Goal: Task Accomplishment & Management: Use online tool/utility

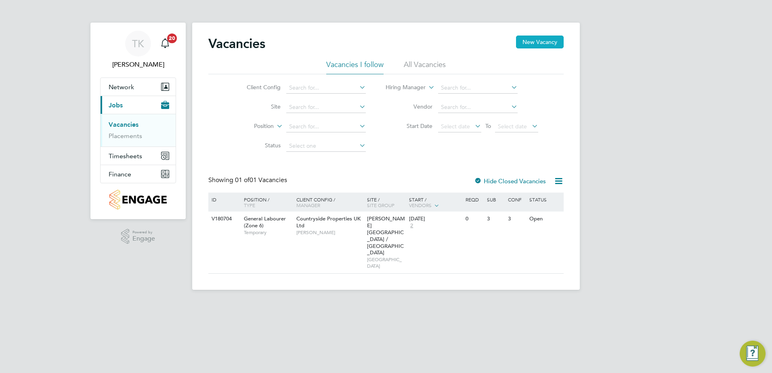
click at [535, 39] on button "New Vacancy" at bounding box center [540, 42] width 48 height 13
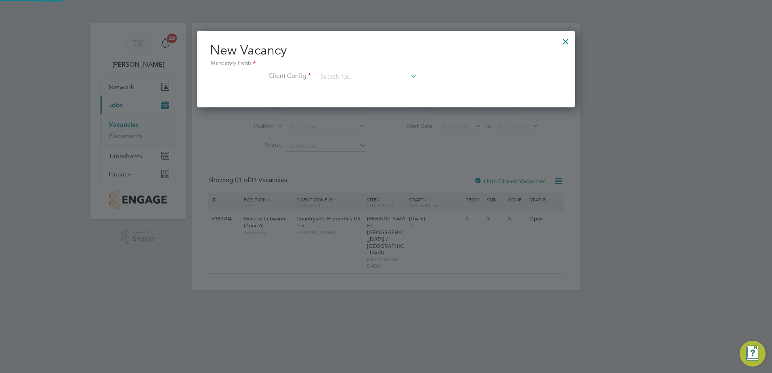
scroll to position [77, 378]
click at [340, 80] on input at bounding box center [367, 77] width 100 height 12
click at [374, 171] on li "Countryside Properties UK Ltd" at bounding box center [420, 176] width 207 height 11
type input "Countryside Properties UK Ltd"
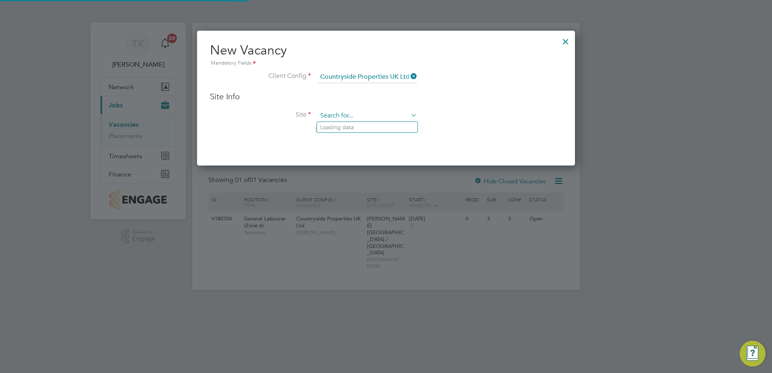
click at [354, 117] on input at bounding box center [367, 116] width 100 height 12
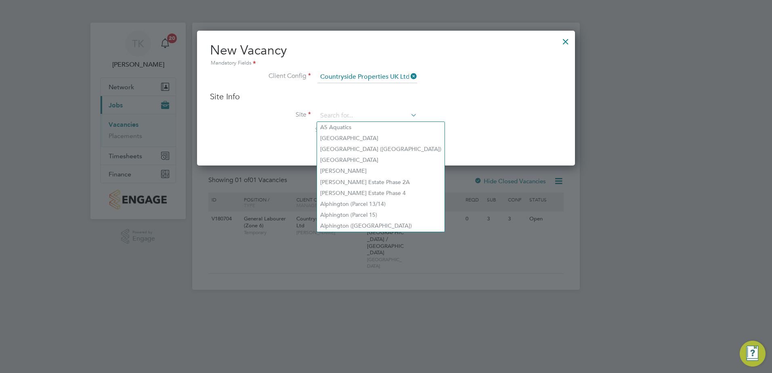
click at [271, 126] on li "Site Search by site name, address or group" at bounding box center [386, 130] width 352 height 40
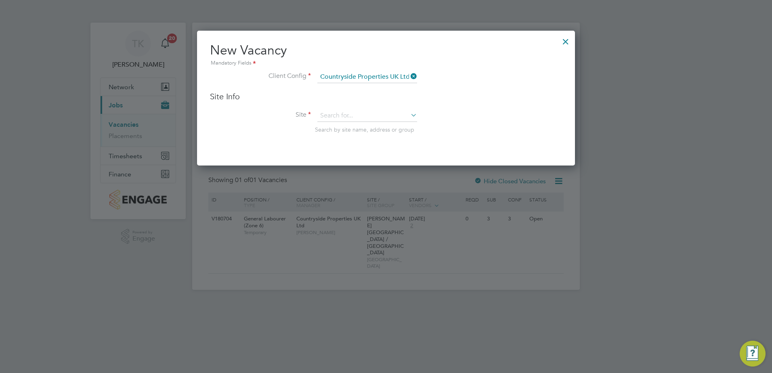
click at [124, 134] on div at bounding box center [386, 186] width 772 height 373
click at [561, 38] on div at bounding box center [565, 39] width 15 height 15
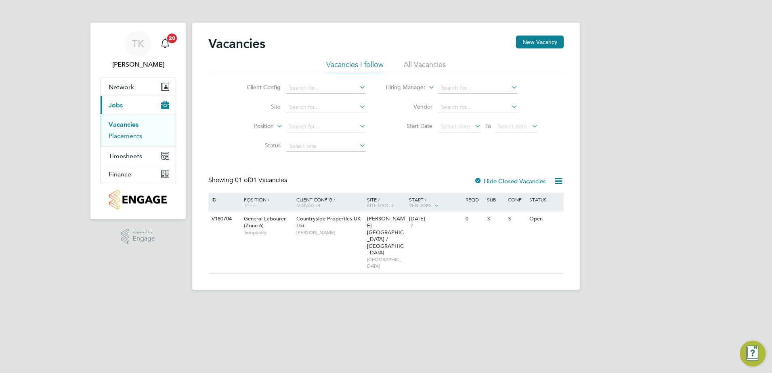
click at [128, 139] on link "Placements" at bounding box center [126, 136] width 34 height 8
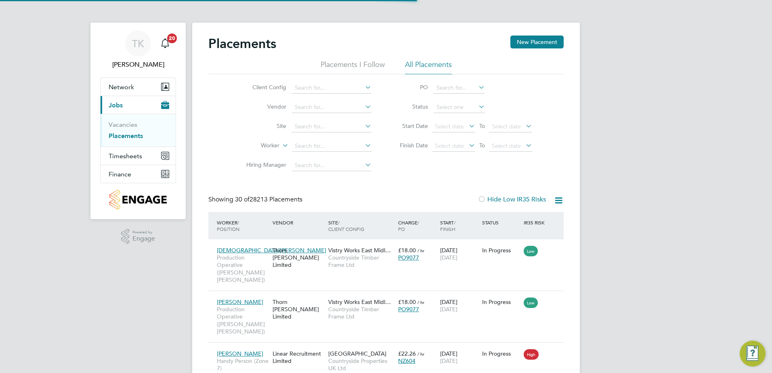
click at [290, 126] on li "Site" at bounding box center [306, 126] width 152 height 19
click at [307, 126] on input at bounding box center [332, 126] width 80 height 11
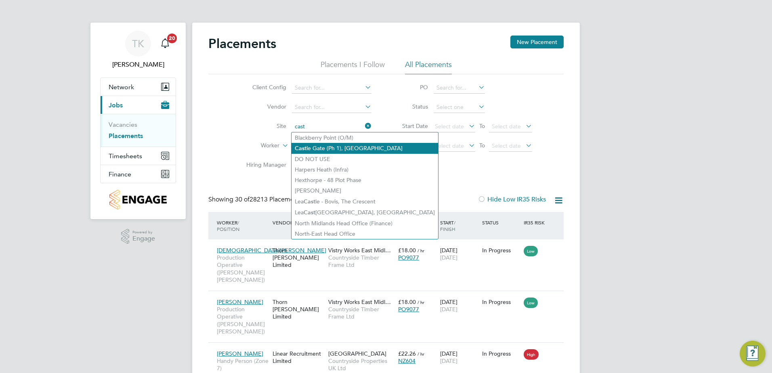
click at [334, 147] on li "Cast le Gate (Ph 1), Knaresborough" at bounding box center [365, 148] width 147 height 11
type input "Castle Gate (Ph 1), Knaresborough"
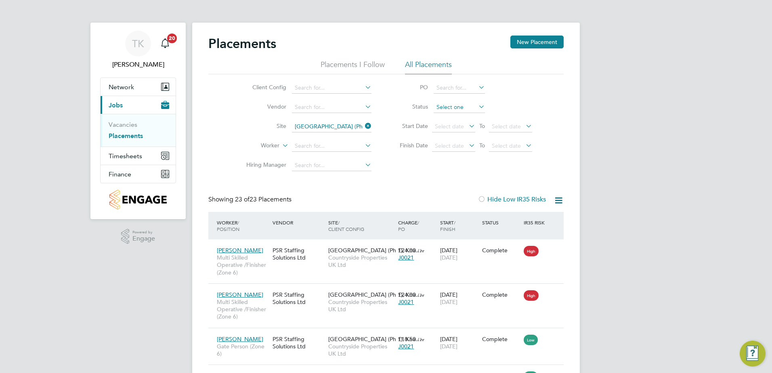
click at [461, 107] on input at bounding box center [459, 107] width 51 height 11
click at [452, 152] on li "In Progress" at bounding box center [459, 150] width 52 height 10
type input "In Progress"
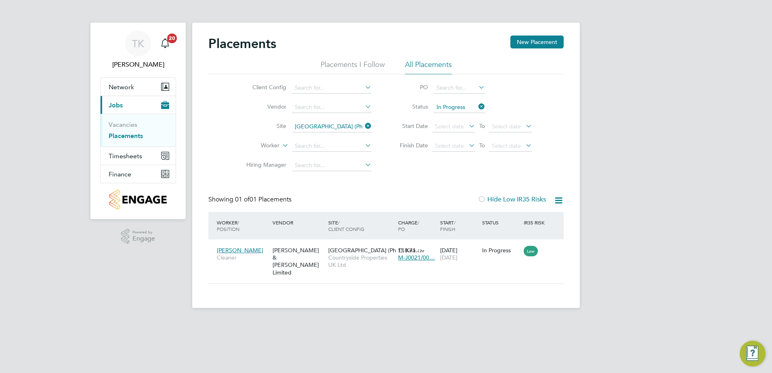
click at [477, 109] on icon at bounding box center [477, 106] width 0 height 11
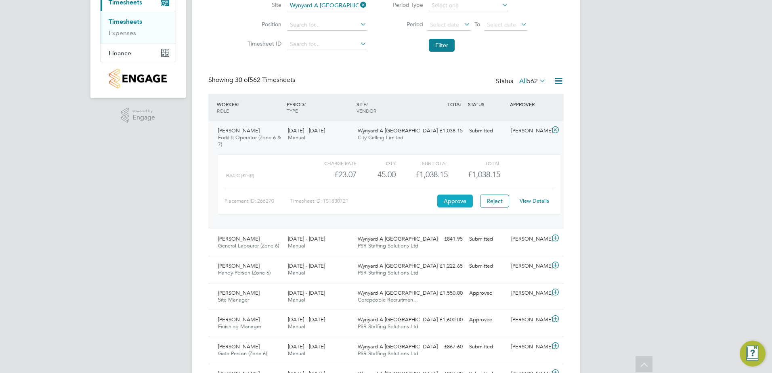
click at [458, 202] on button "Approve" at bounding box center [455, 201] width 36 height 13
click at [444, 246] on div "Tyler Anderson General Labourer (Zone 6) 22 - 28 Sep 2025 22 - 28 Sep 2025 Manu…" at bounding box center [385, 242] width 355 height 27
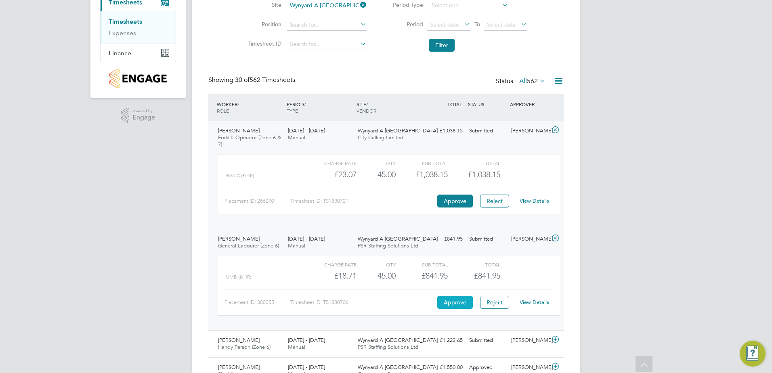
click at [456, 305] on button "Approve" at bounding box center [455, 302] width 36 height 13
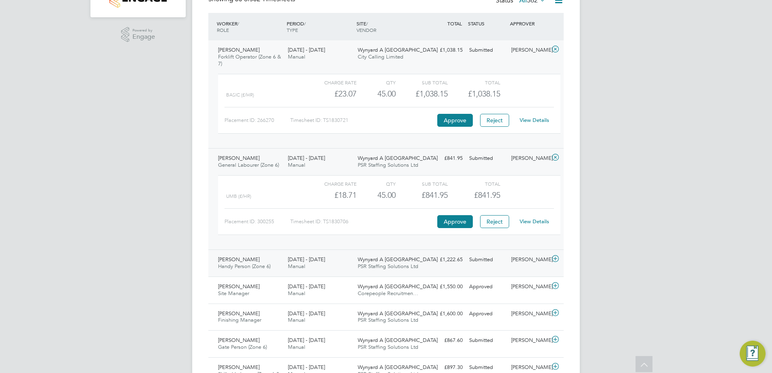
click at [453, 273] on div "Stefan Rodgers Handy Person (Zone 6) 22 - 28 Sep 2025 22 - 28 Sep 2025 Manual W…" at bounding box center [385, 263] width 355 height 27
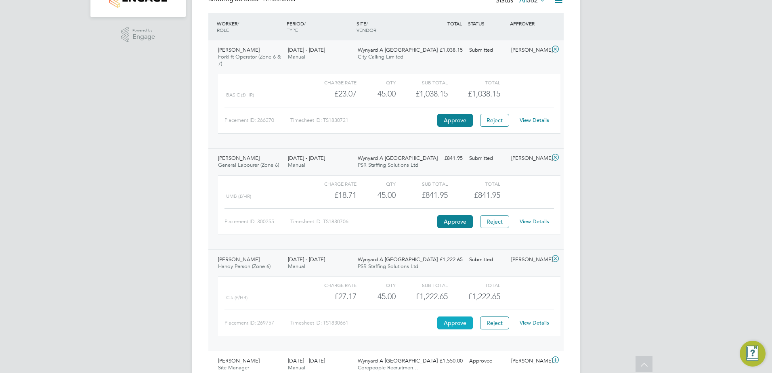
click at [462, 325] on button "Approve" at bounding box center [455, 323] width 36 height 13
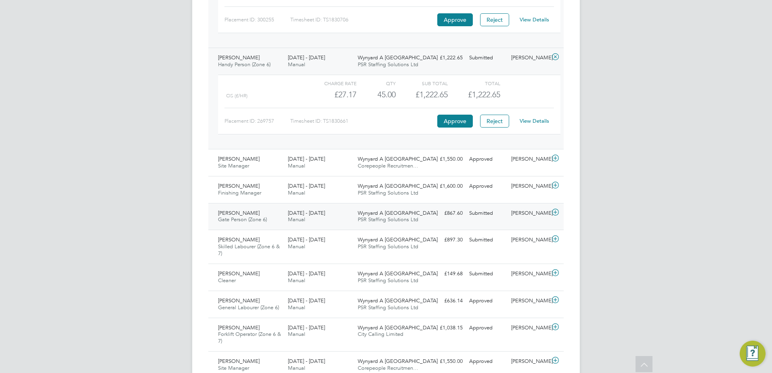
click at [471, 219] on div "Submitted" at bounding box center [487, 213] width 42 height 13
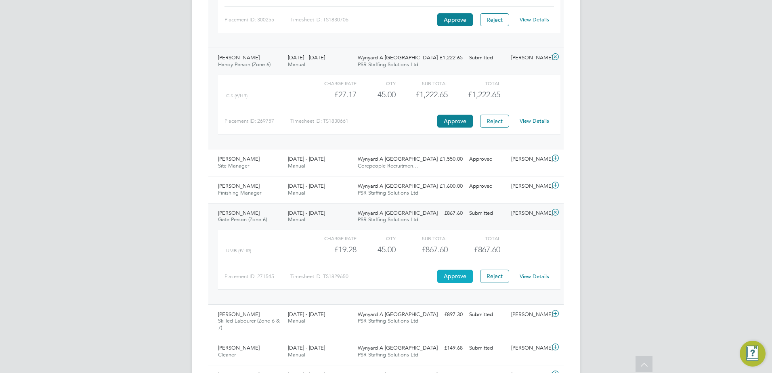
click at [452, 276] on button "Approve" at bounding box center [455, 276] width 36 height 13
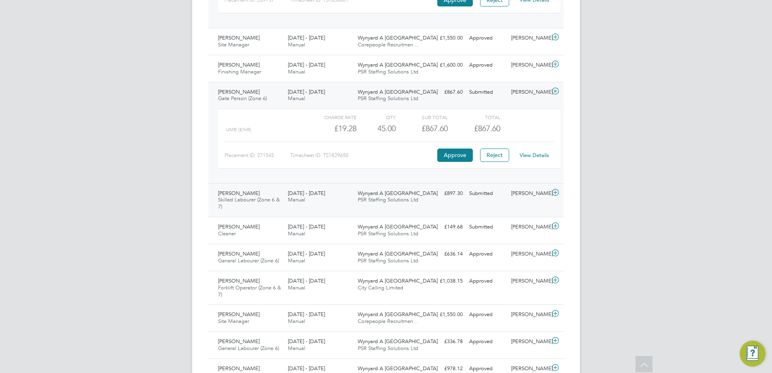
click at [447, 206] on div "Alan Forster Skilled Labourer (Zone 6 & 7) 22 - 28 Sep 2025 22 - 28 Sep 2025 Ma…" at bounding box center [385, 200] width 355 height 34
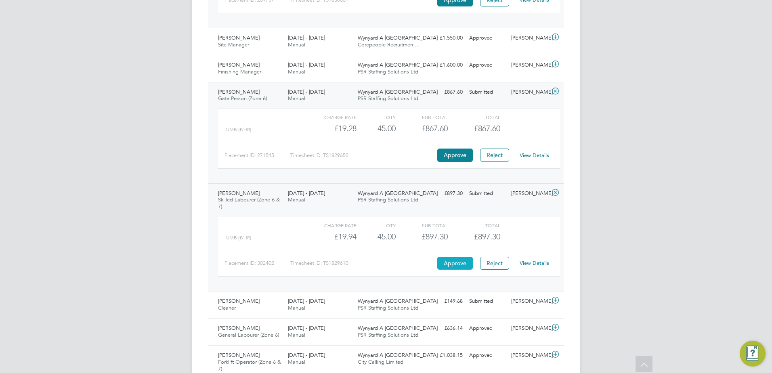
click at [463, 266] on button "Approve" at bounding box center [455, 263] width 36 height 13
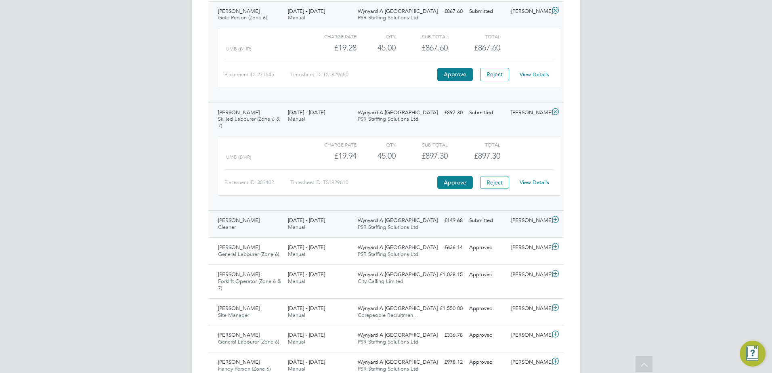
click at [482, 231] on div "Mariam Obafolahan Cleaner 22 - 28 Sep 2025 22 - 28 Sep 2025 Manual Wynyard A Si…" at bounding box center [385, 223] width 355 height 27
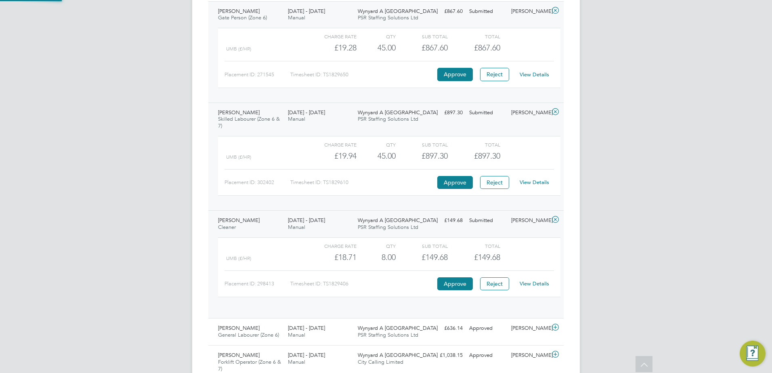
scroll to position [14, 79]
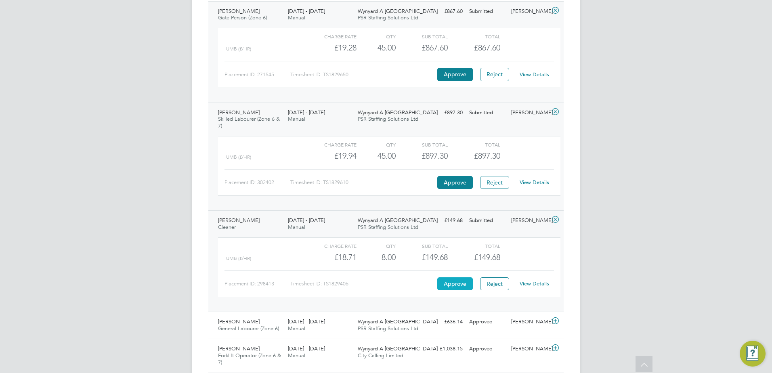
click at [452, 287] on button "Approve" at bounding box center [455, 283] width 36 height 13
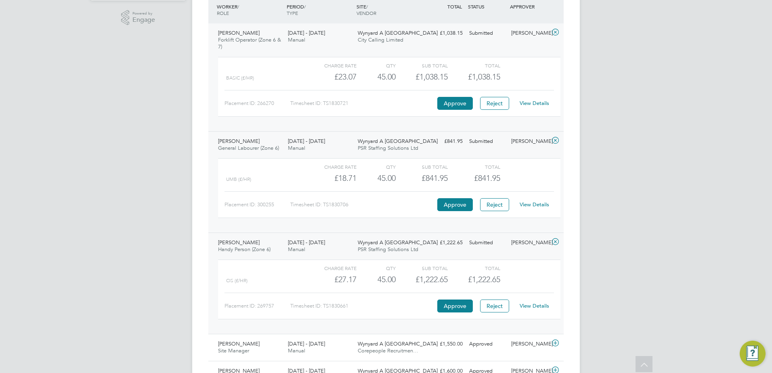
scroll to position [0, 0]
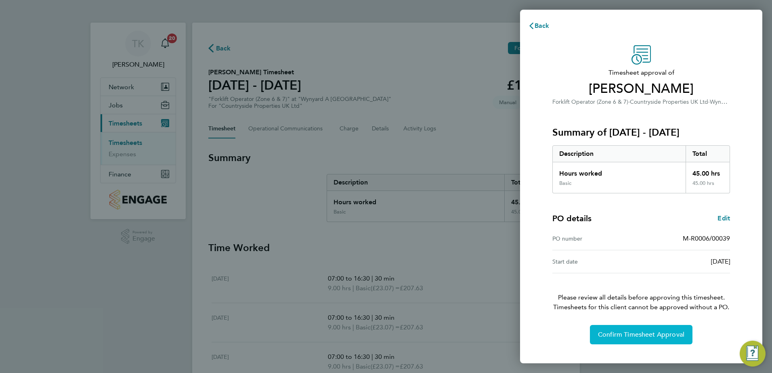
click at [641, 333] on span "Confirm Timesheet Approval" at bounding box center [641, 335] width 86 height 8
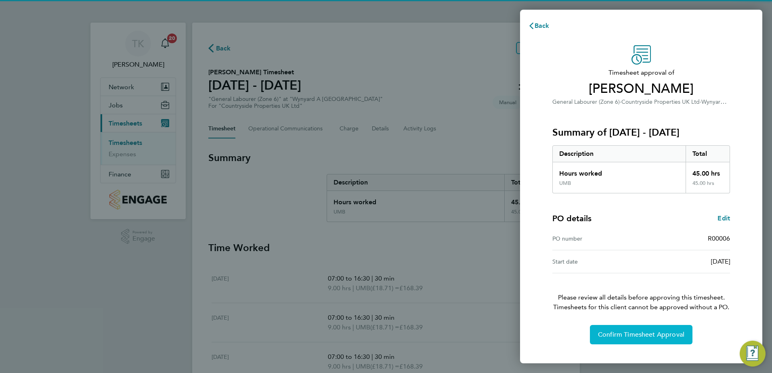
click at [626, 338] on span "Confirm Timesheet Approval" at bounding box center [641, 335] width 86 height 8
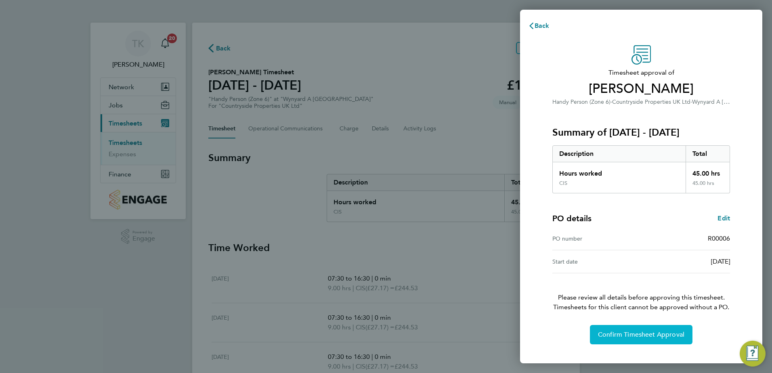
click at [606, 340] on button "Confirm Timesheet Approval" at bounding box center [641, 334] width 103 height 19
click at [640, 332] on span "Confirm Timesheet Approval" at bounding box center [641, 335] width 86 height 8
click at [660, 339] on button "Confirm Timesheet Approval" at bounding box center [641, 334] width 103 height 19
click at [655, 340] on button "Confirm Timesheet Approval" at bounding box center [641, 334] width 103 height 19
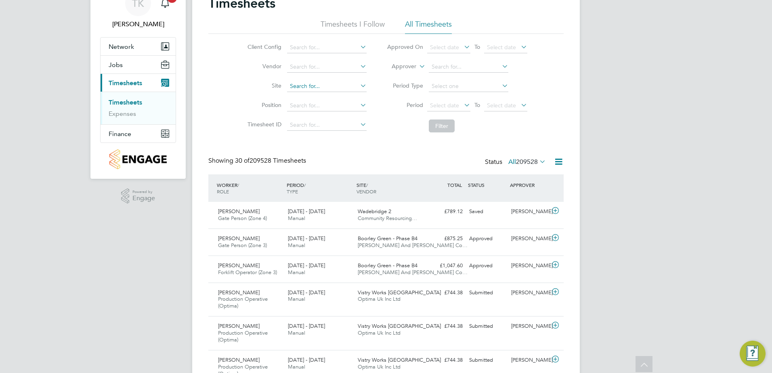
click at [324, 86] on input at bounding box center [327, 86] width 80 height 11
click at [341, 101] on li "Wyn yard A Siskin Park" at bounding box center [333, 97] width 95 height 11
type input "Wynyard A [GEOGRAPHIC_DATA]"
click at [451, 127] on button "Filter" at bounding box center [442, 126] width 26 height 13
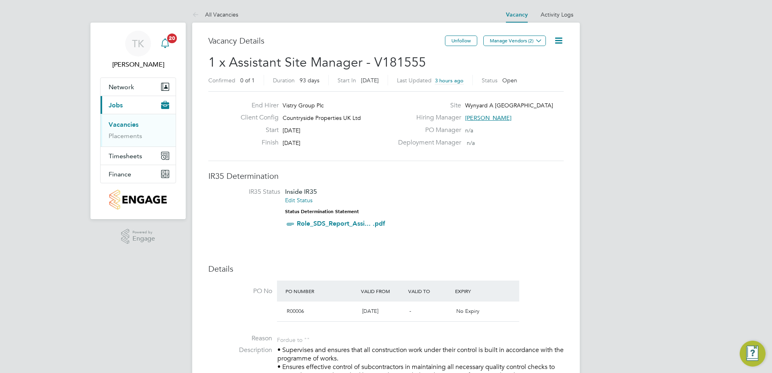
click at [174, 37] on span "20" at bounding box center [172, 39] width 10 height 10
